Goal: Task Accomplishment & Management: Manage account settings

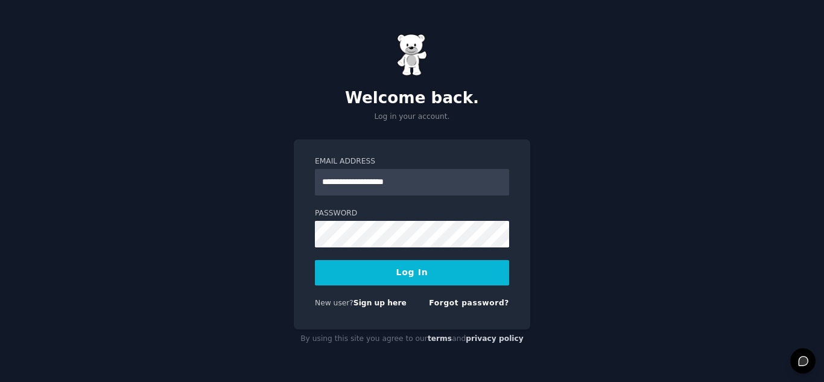
type input "**********"
click at [315, 260] on button "Log In" at bounding box center [412, 272] width 194 height 25
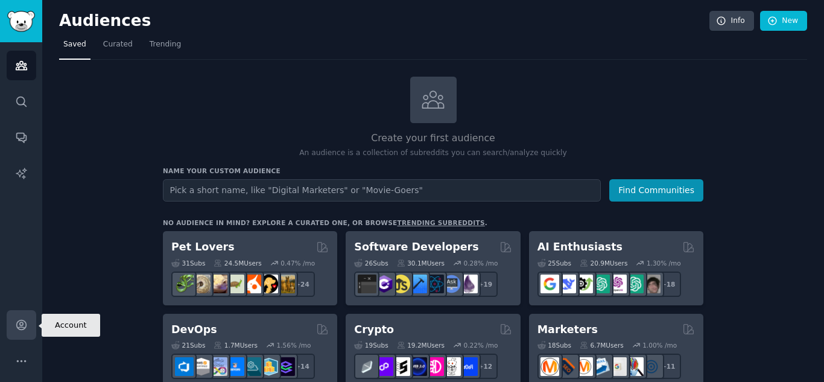
click at [25, 328] on icon "Sidebar" at bounding box center [21, 325] width 13 height 13
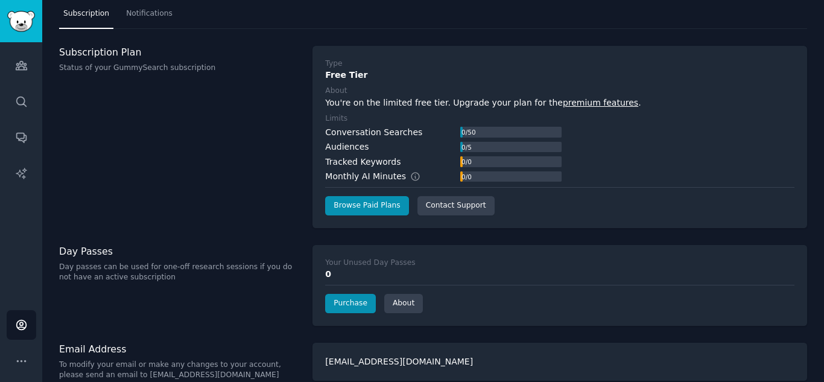
scroll to position [45, 0]
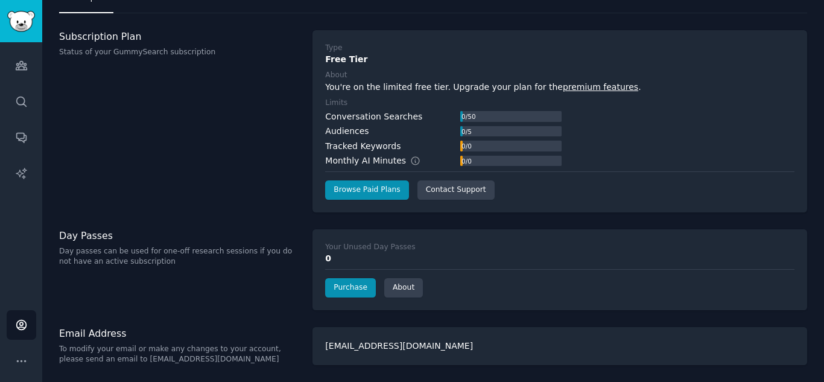
click at [567, 89] on link "premium features" at bounding box center [600, 87] width 75 height 10
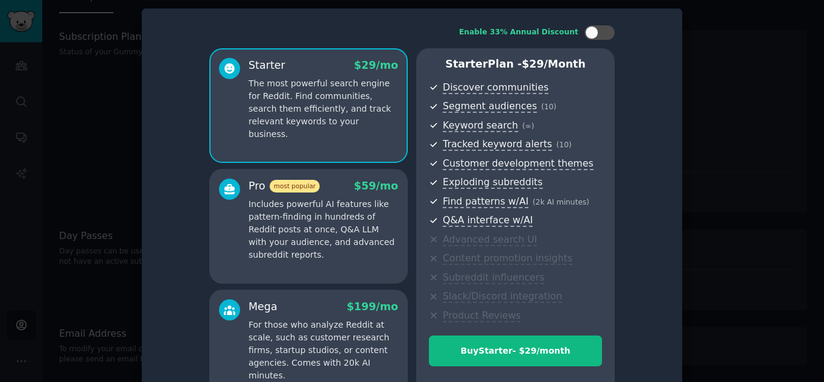
click at [731, 131] on div at bounding box center [412, 191] width 824 height 382
click at [740, 120] on div at bounding box center [412, 191] width 824 height 382
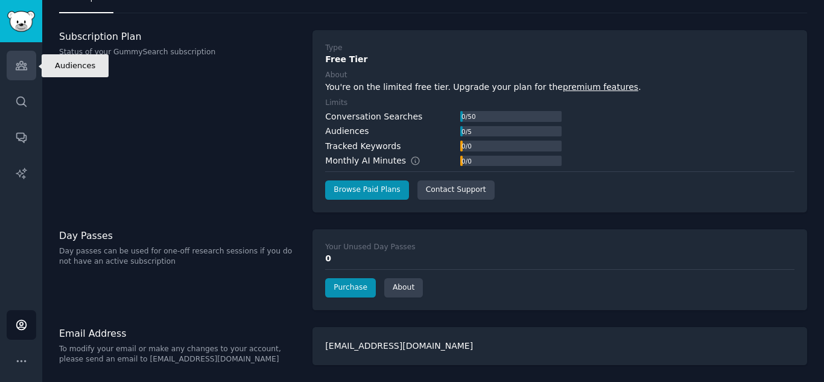
click at [27, 65] on icon "Sidebar" at bounding box center [21, 65] width 13 height 13
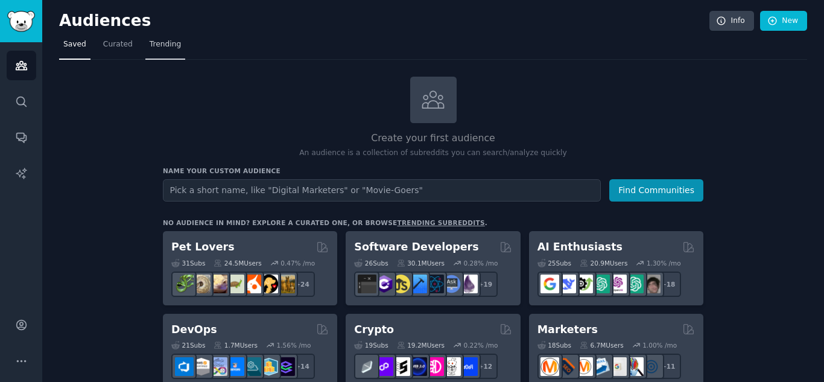
click at [150, 46] on span "Trending" at bounding box center [165, 44] width 31 height 11
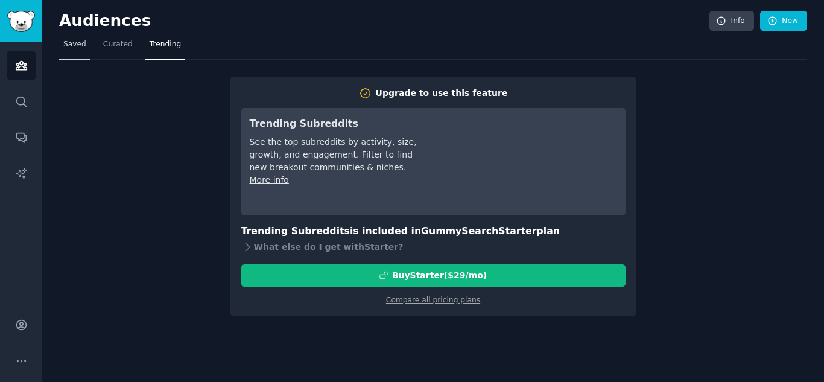
click at [77, 47] on span "Saved" at bounding box center [74, 44] width 23 height 11
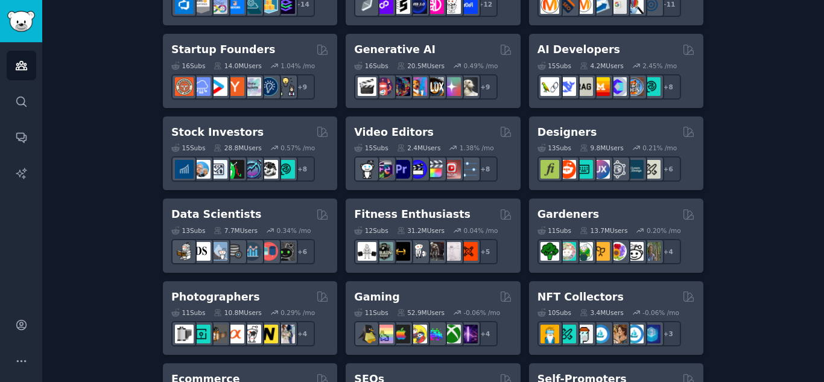
scroll to position [483, 0]
